Goal: Transaction & Acquisition: Purchase product/service

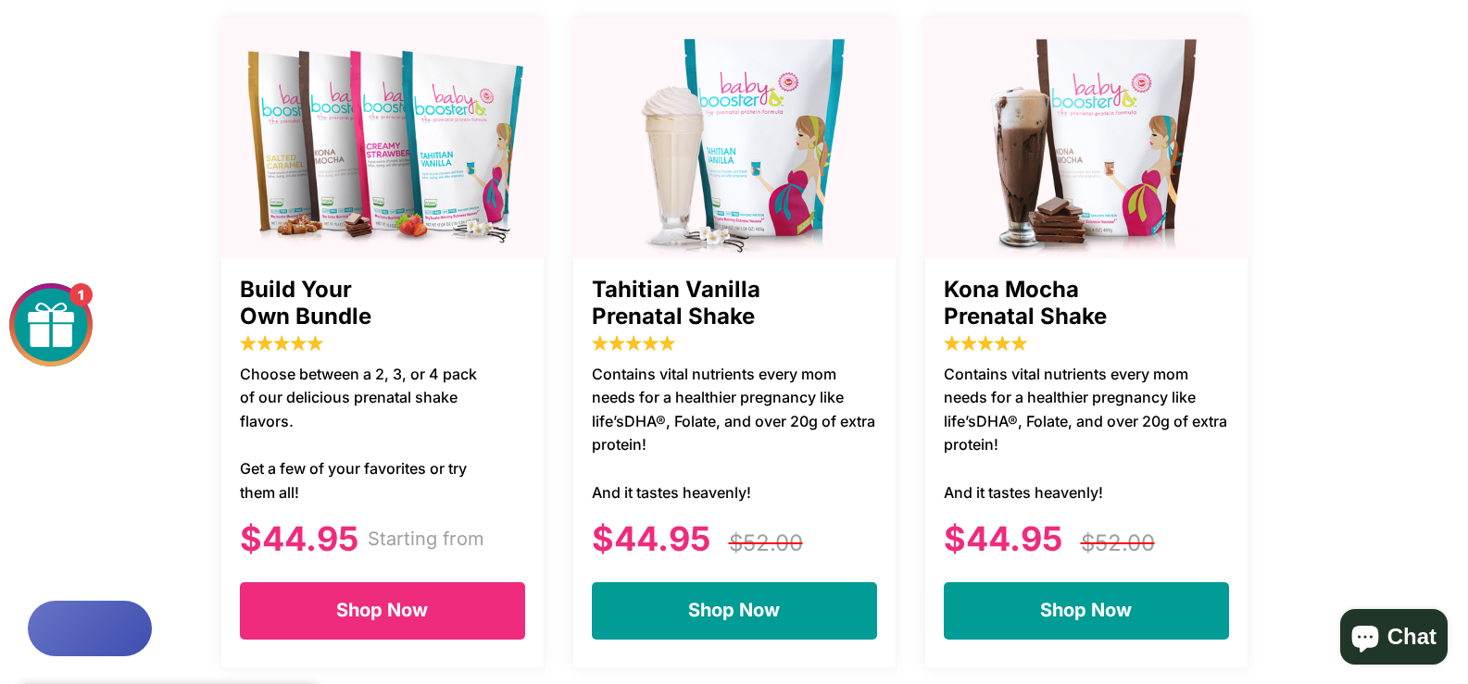
click at [396, 599] on span "Shop Now" at bounding box center [382, 610] width 92 height 22
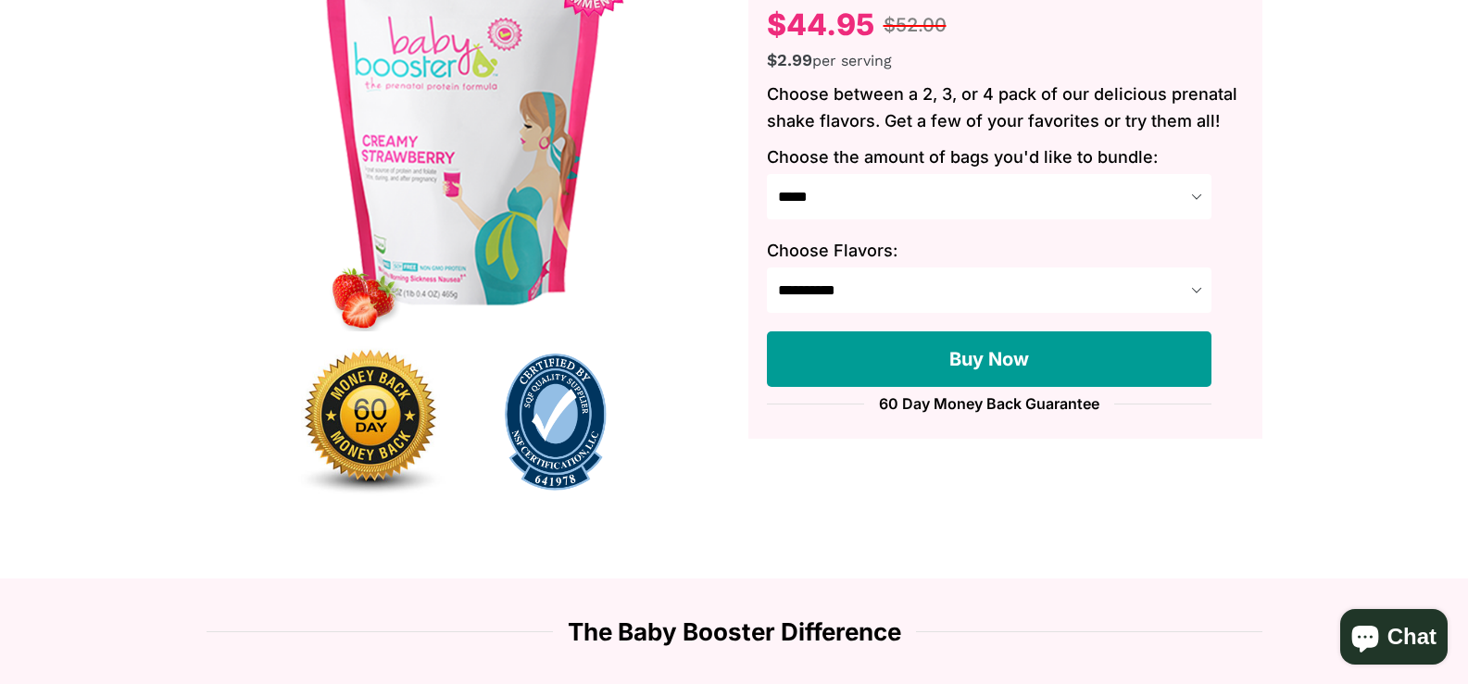
click at [869, 368] on button "Buy Now" at bounding box center [989, 360] width 444 height 56
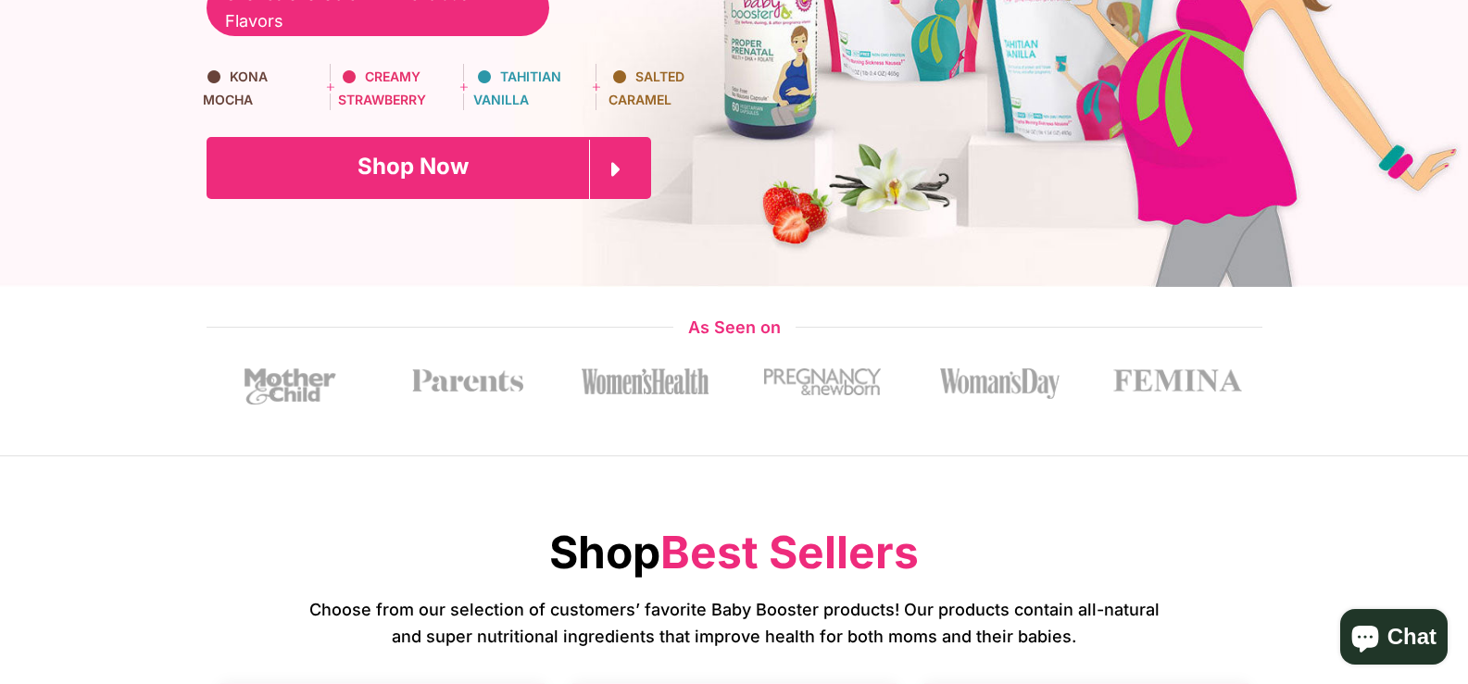
click at [469, 171] on link "Shop Now" at bounding box center [428, 167] width 444 height 61
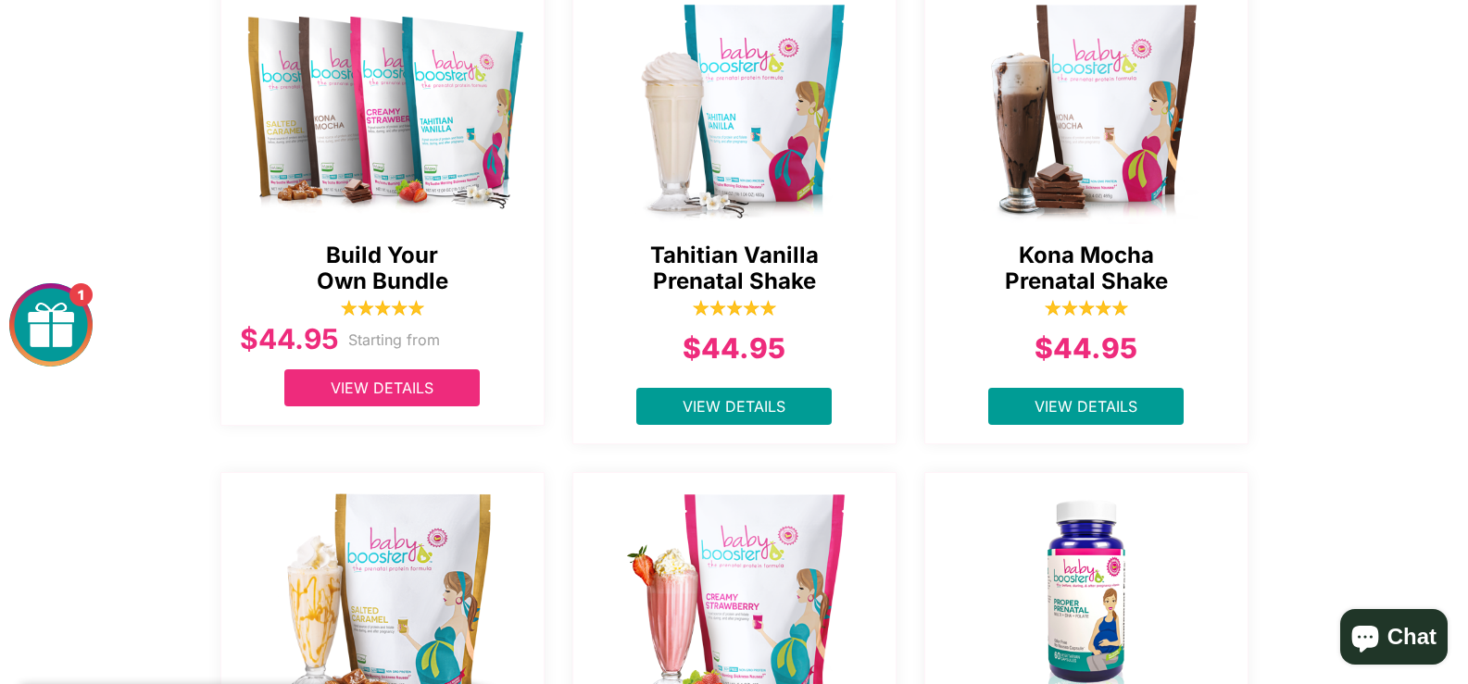
scroll to position [445, 0]
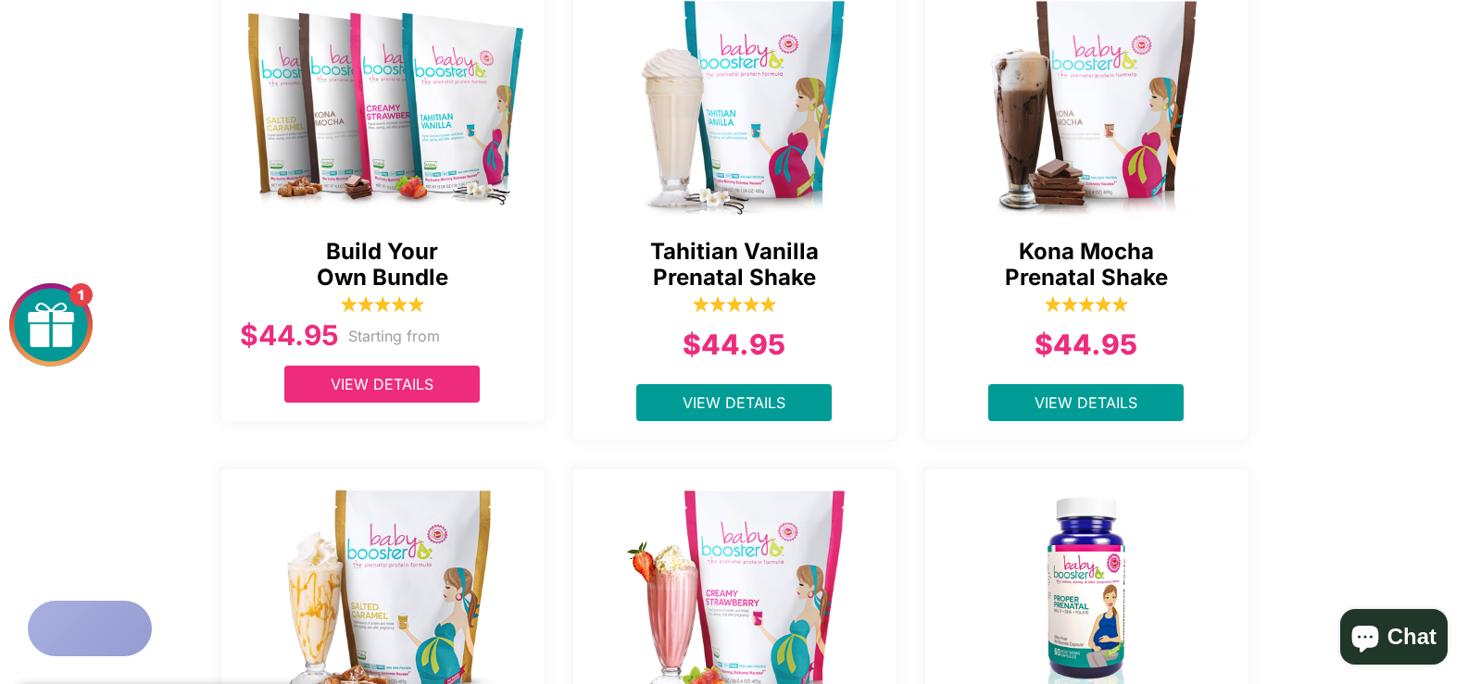
click at [377, 394] on link "View Details" at bounding box center [381, 384] width 195 height 37
